Goal: Obtain resource: Download file/media

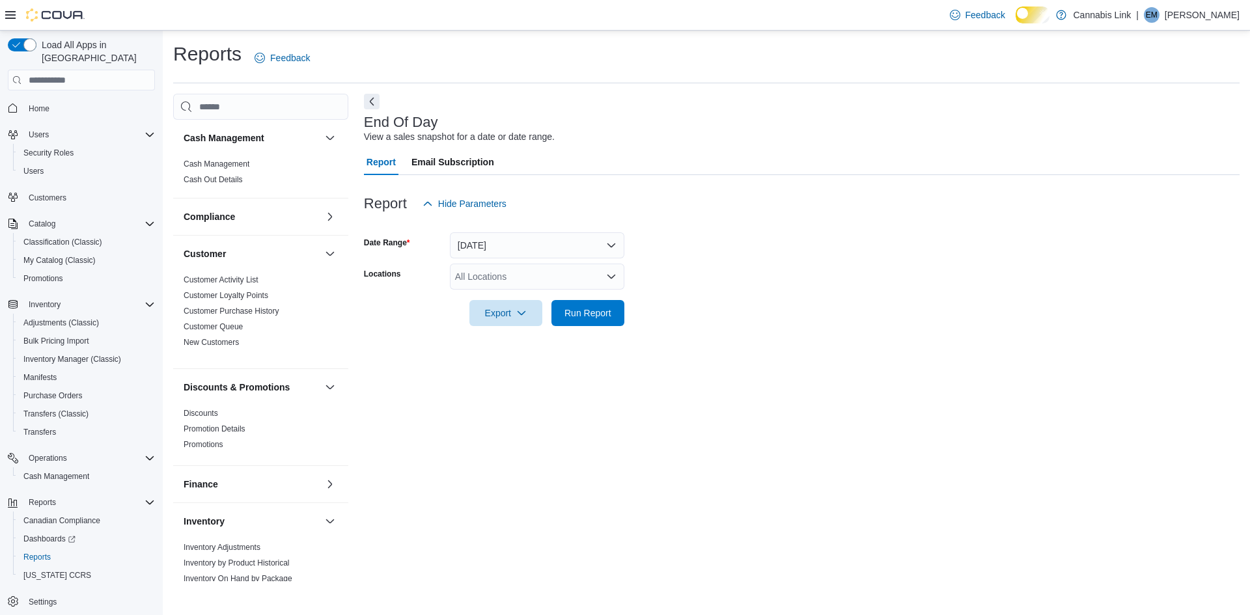
scroll to position [239, 0]
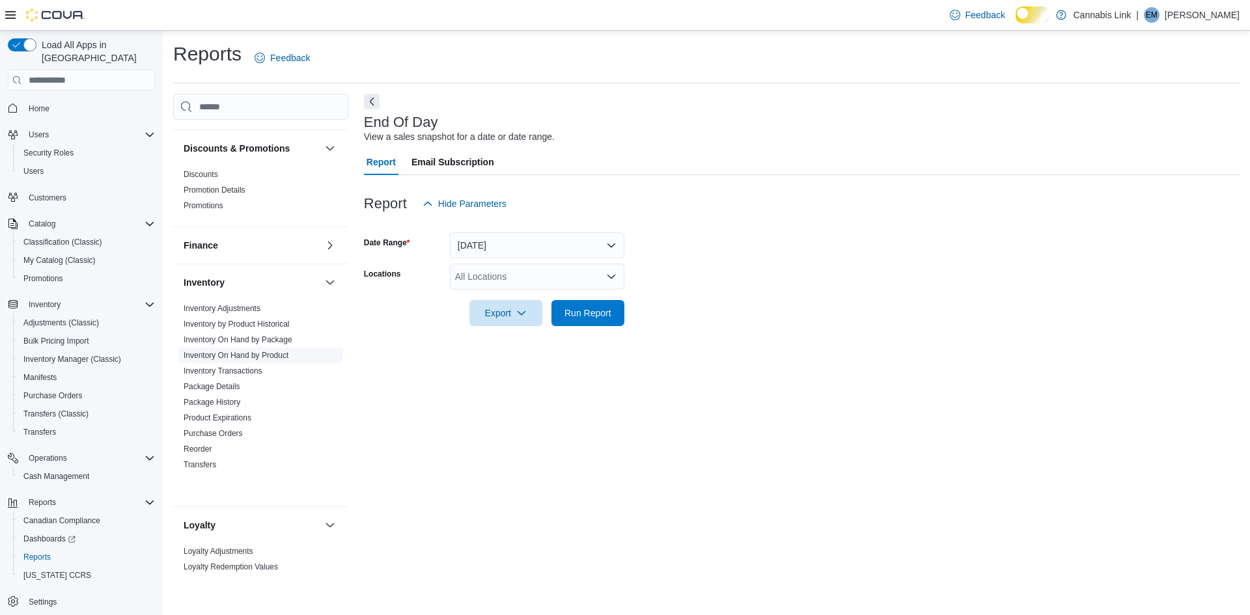
click at [285, 360] on link "Inventory On Hand by Product" at bounding box center [236, 355] width 105 height 9
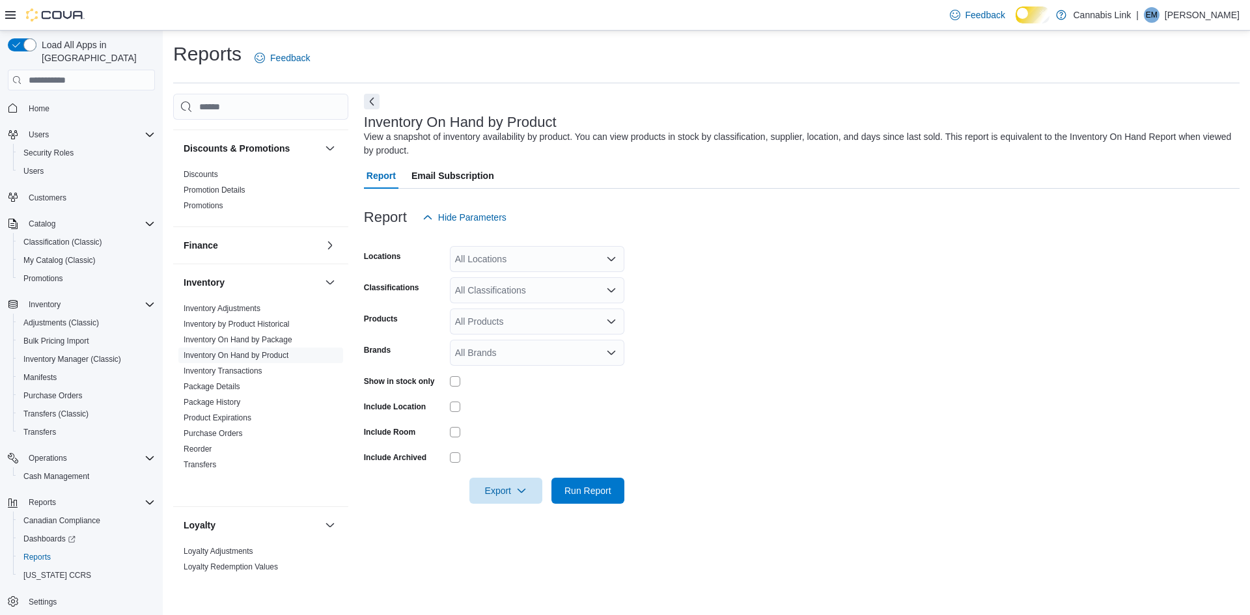
click at [537, 272] on div "All Locations" at bounding box center [537, 259] width 174 height 26
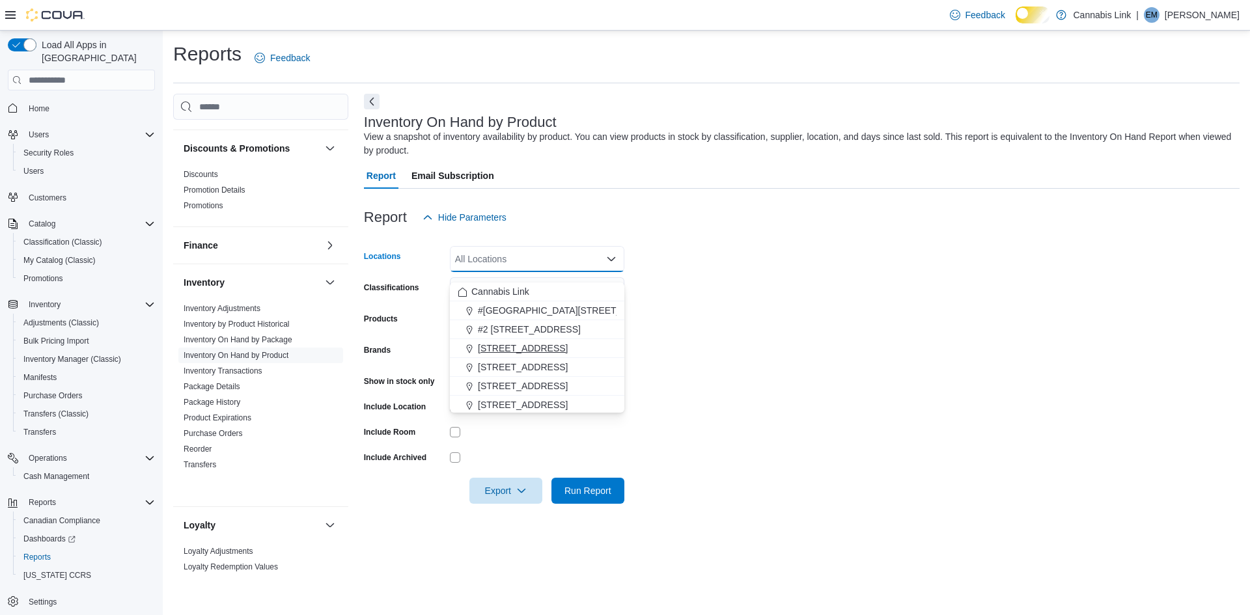
click at [559, 354] on span "[STREET_ADDRESS]" at bounding box center [523, 348] width 90 height 13
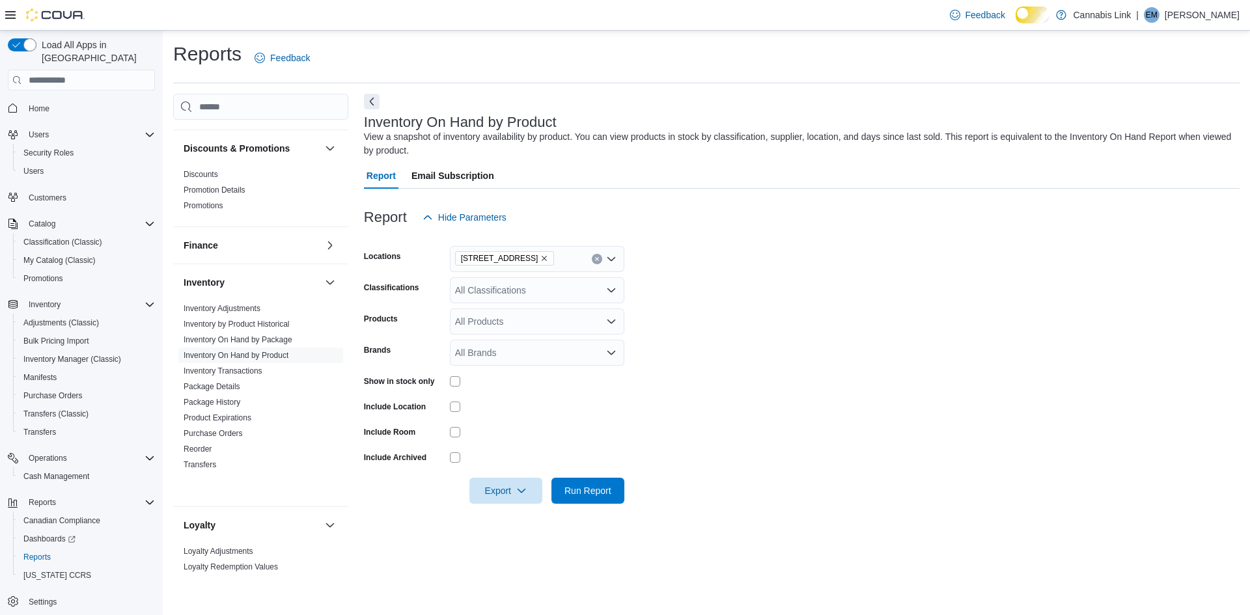
click at [507, 463] on div at bounding box center [537, 457] width 174 height 10
click at [481, 503] on span "Export" at bounding box center [505, 490] width 57 height 26
click at [486, 419] on span "Export to Excel" at bounding box center [498, 422] width 59 height 10
